Goal: Transaction & Acquisition: Purchase product/service

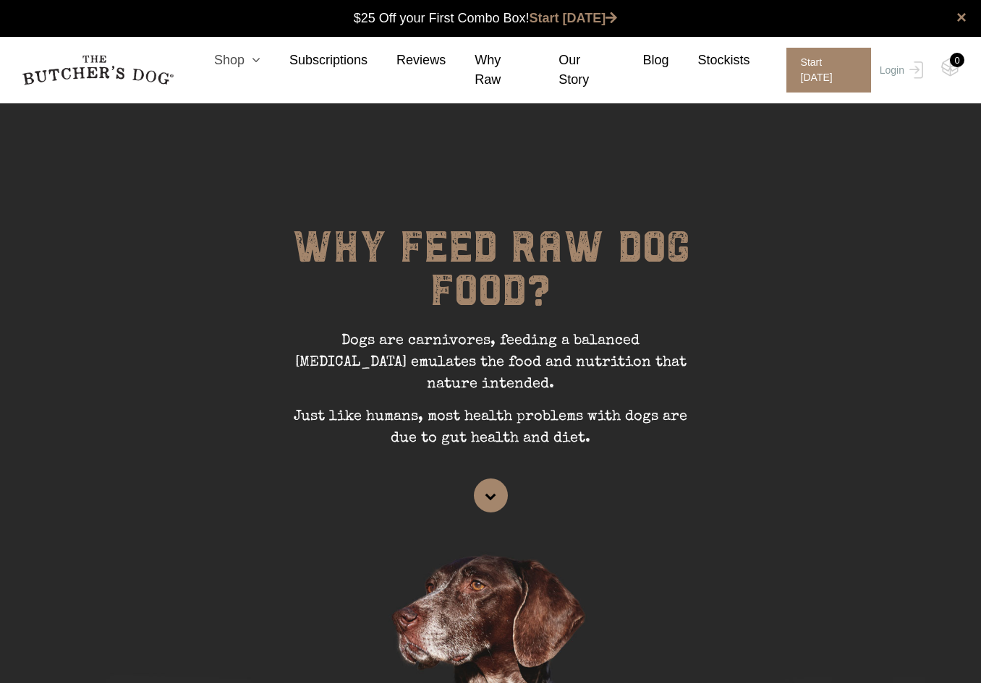
click at [246, 70] on link "Shop" at bounding box center [222, 61] width 75 height 20
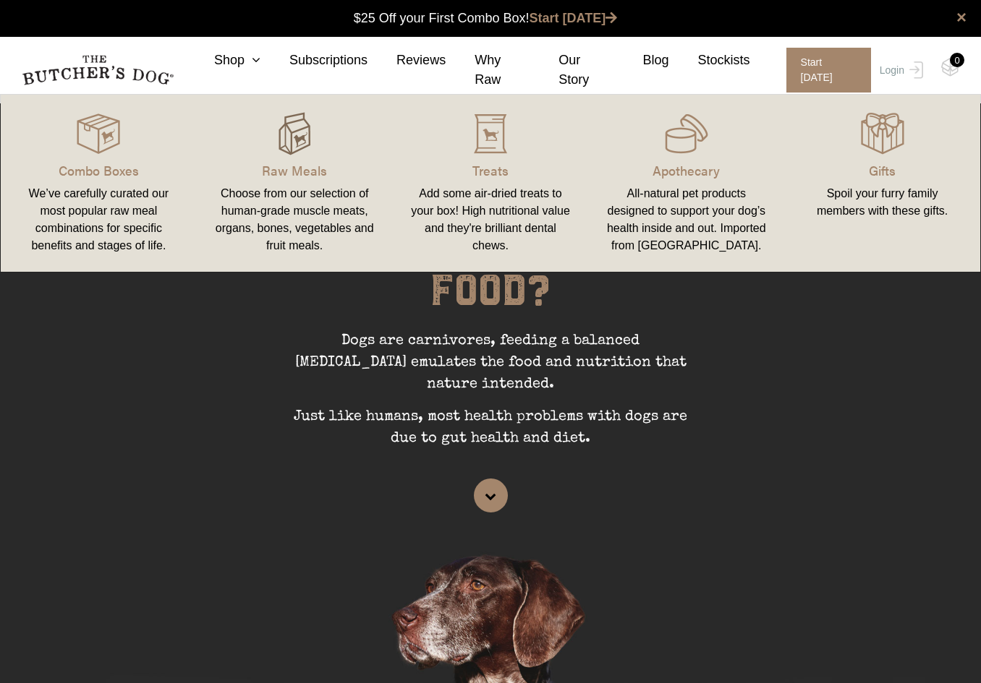
click at [285, 142] on img at bounding box center [294, 133] width 43 height 43
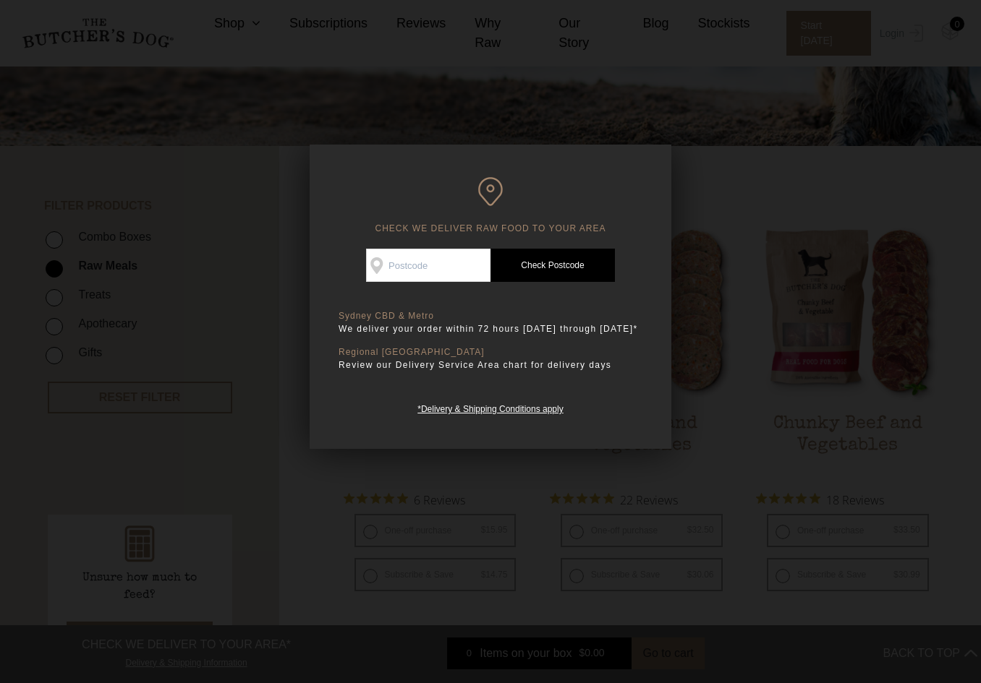
scroll to position [217, 0]
click at [718, 201] on div at bounding box center [490, 341] width 981 height 683
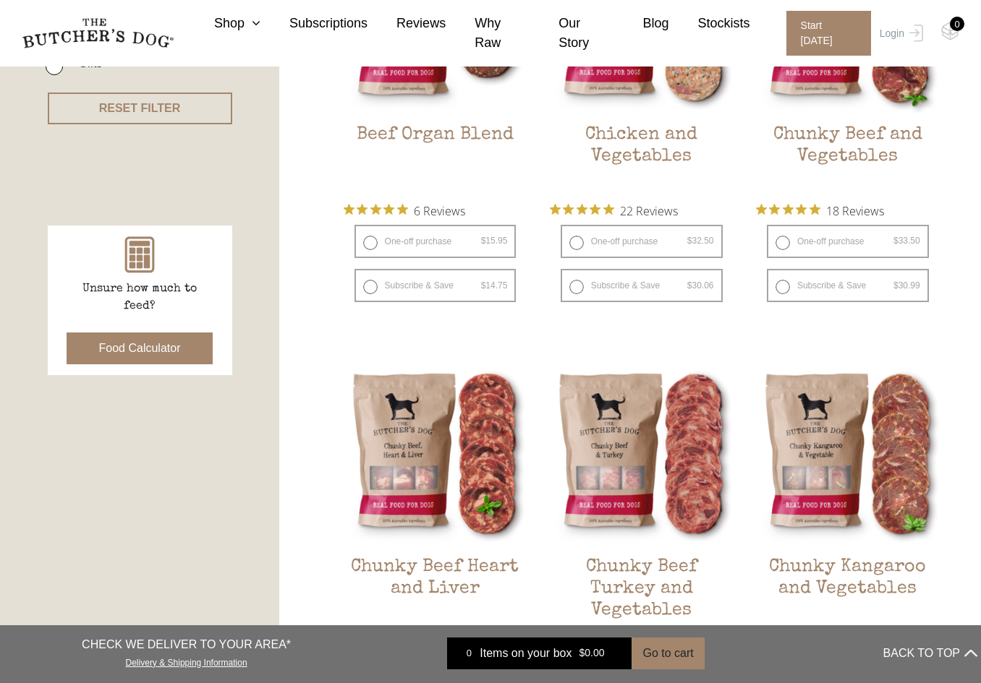
scroll to position [362, 0]
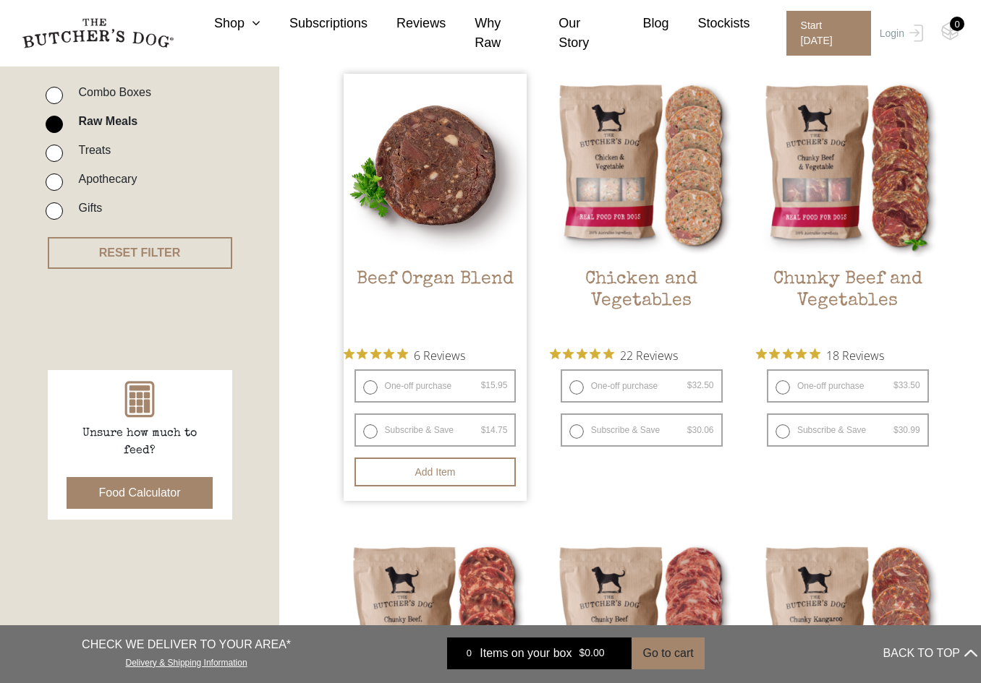
click at [453, 195] on img at bounding box center [436, 166] width 184 height 184
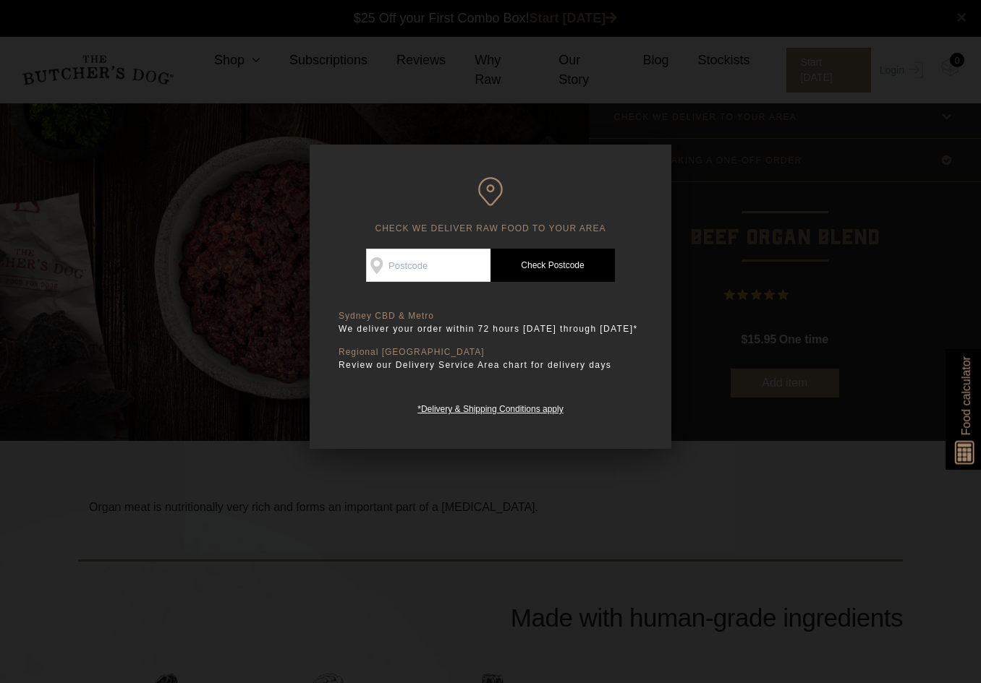
click at [246, 305] on div at bounding box center [490, 341] width 981 height 683
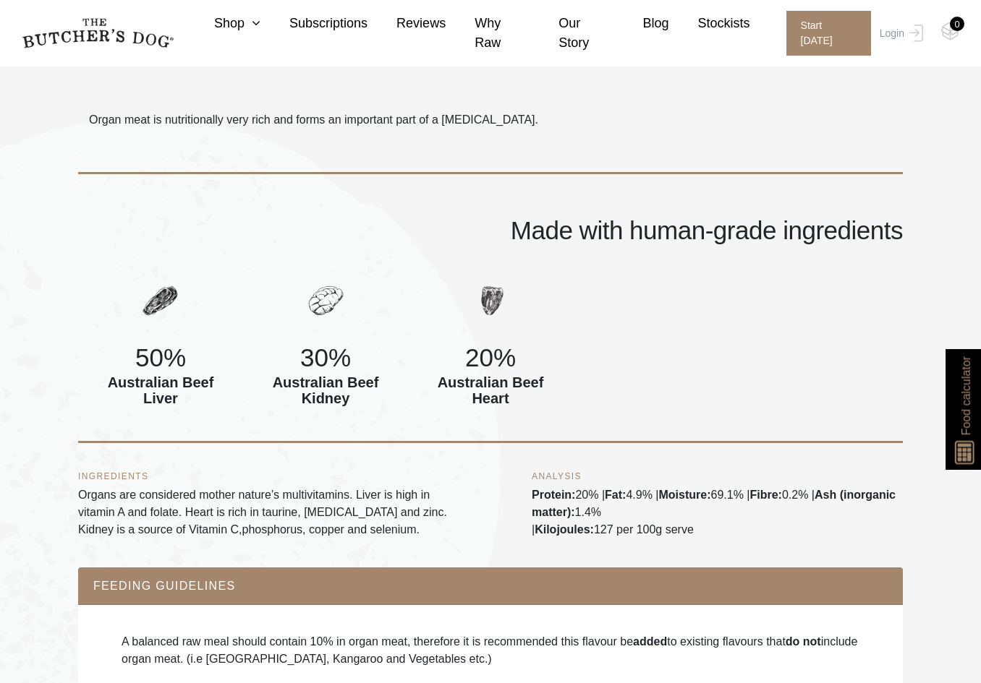
scroll to position [315, 0]
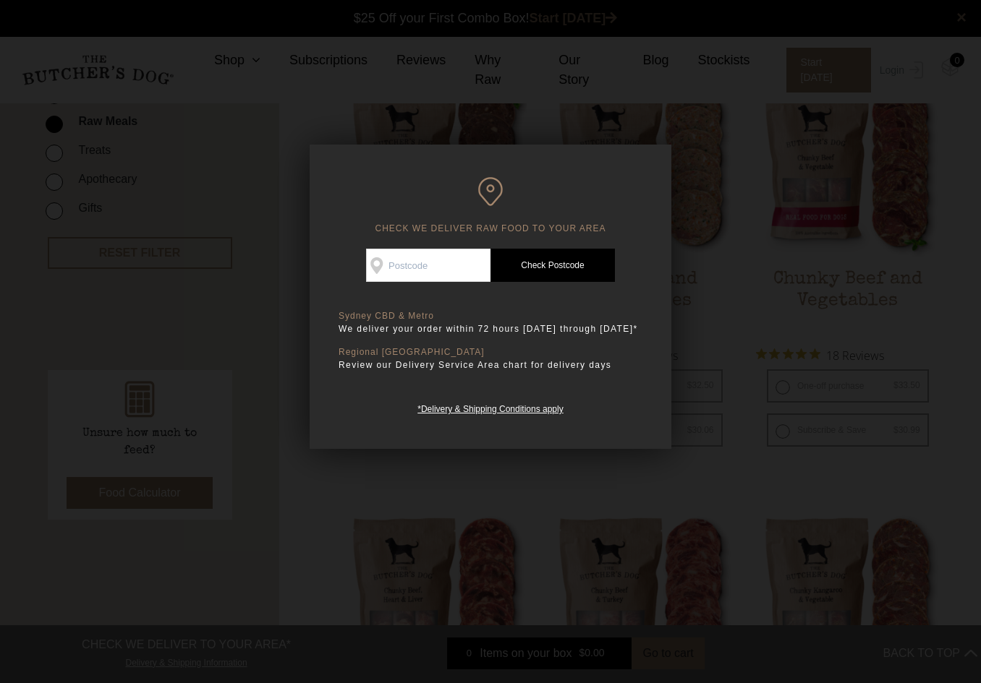
click at [140, 202] on div at bounding box center [490, 341] width 981 height 683
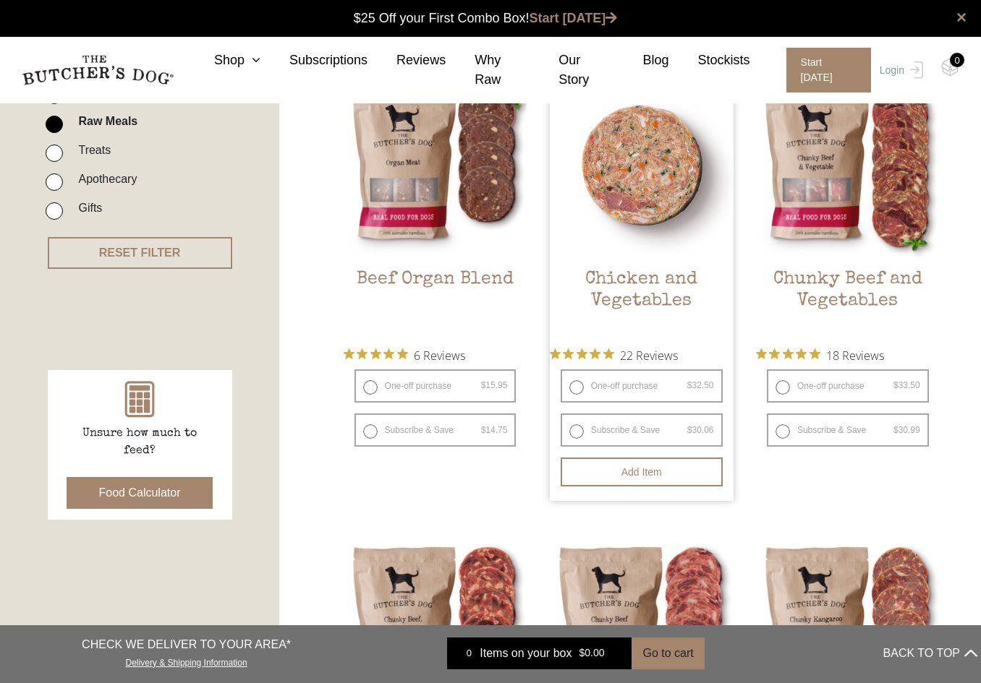
click at [647, 170] on img at bounding box center [642, 166] width 184 height 184
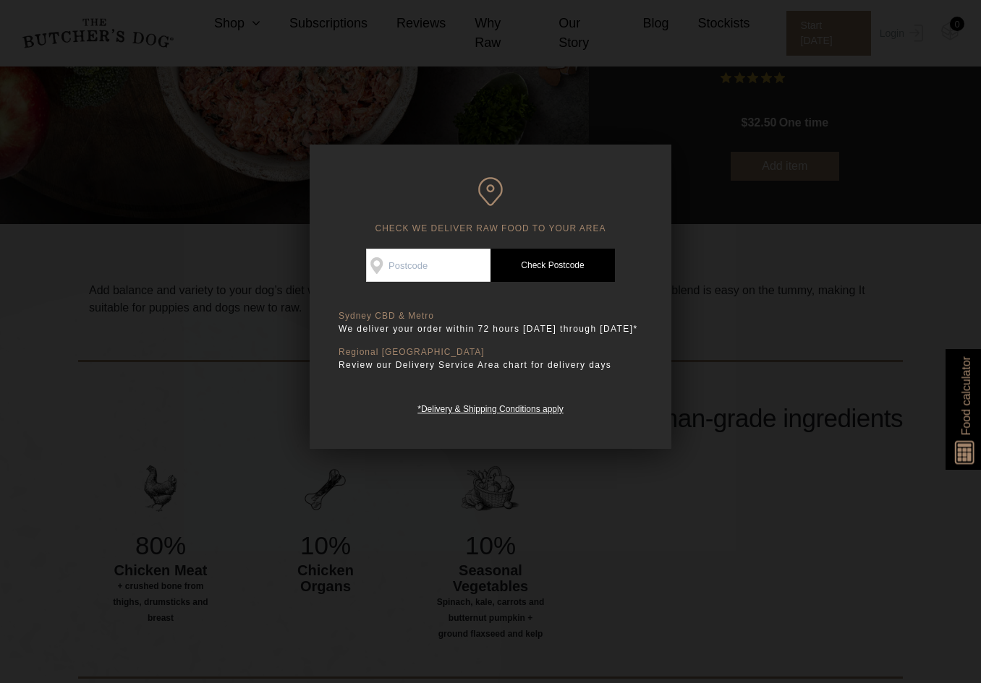
click at [796, 311] on div at bounding box center [490, 341] width 981 height 683
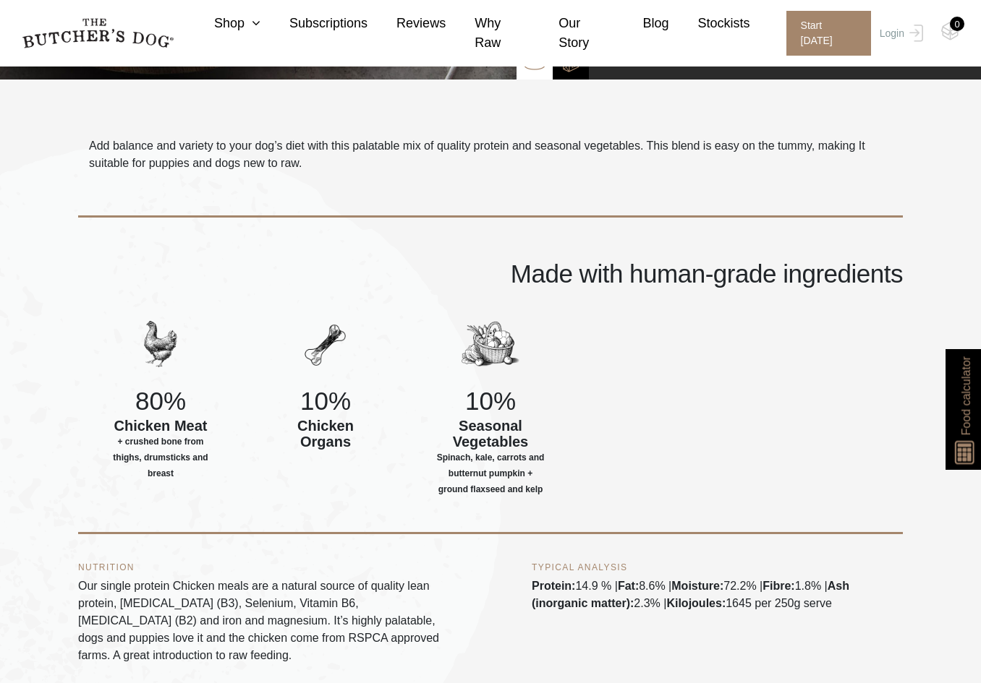
scroll to position [145, 0]
